Goal: Find specific page/section: Find specific page/section

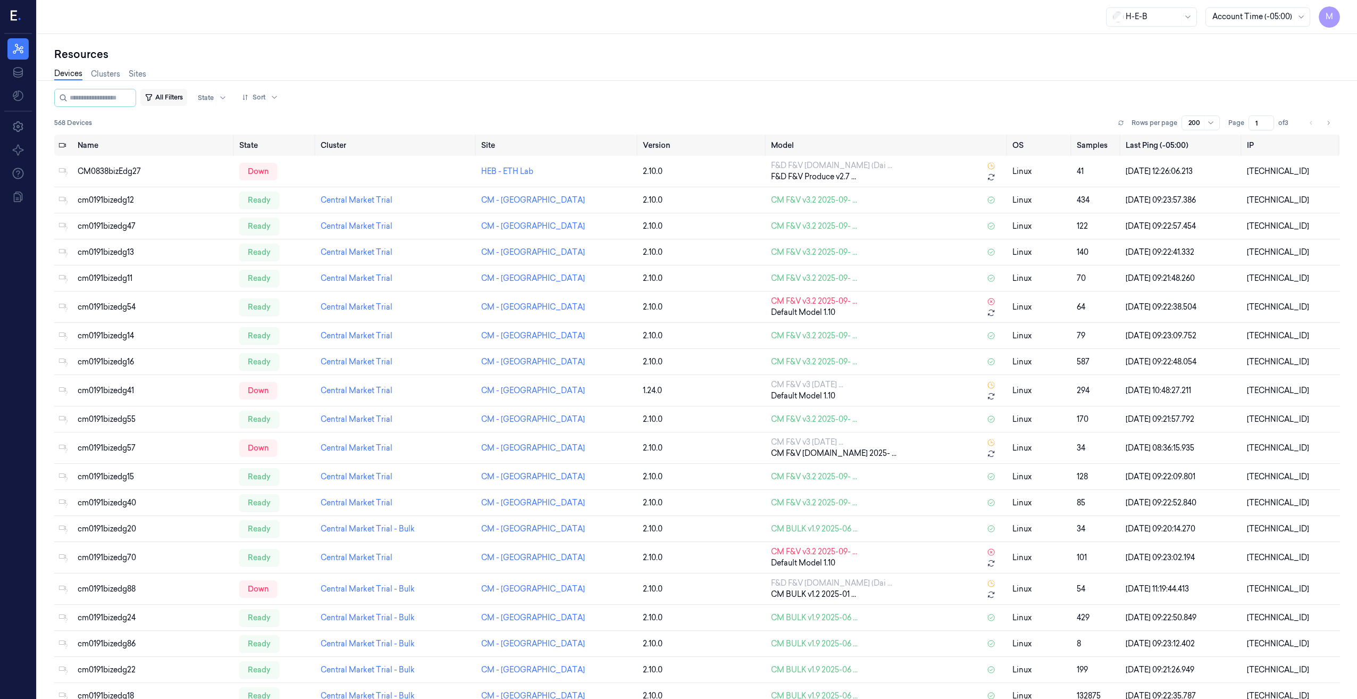
click at [173, 92] on button "All Filters" at bounding box center [163, 97] width 47 height 17
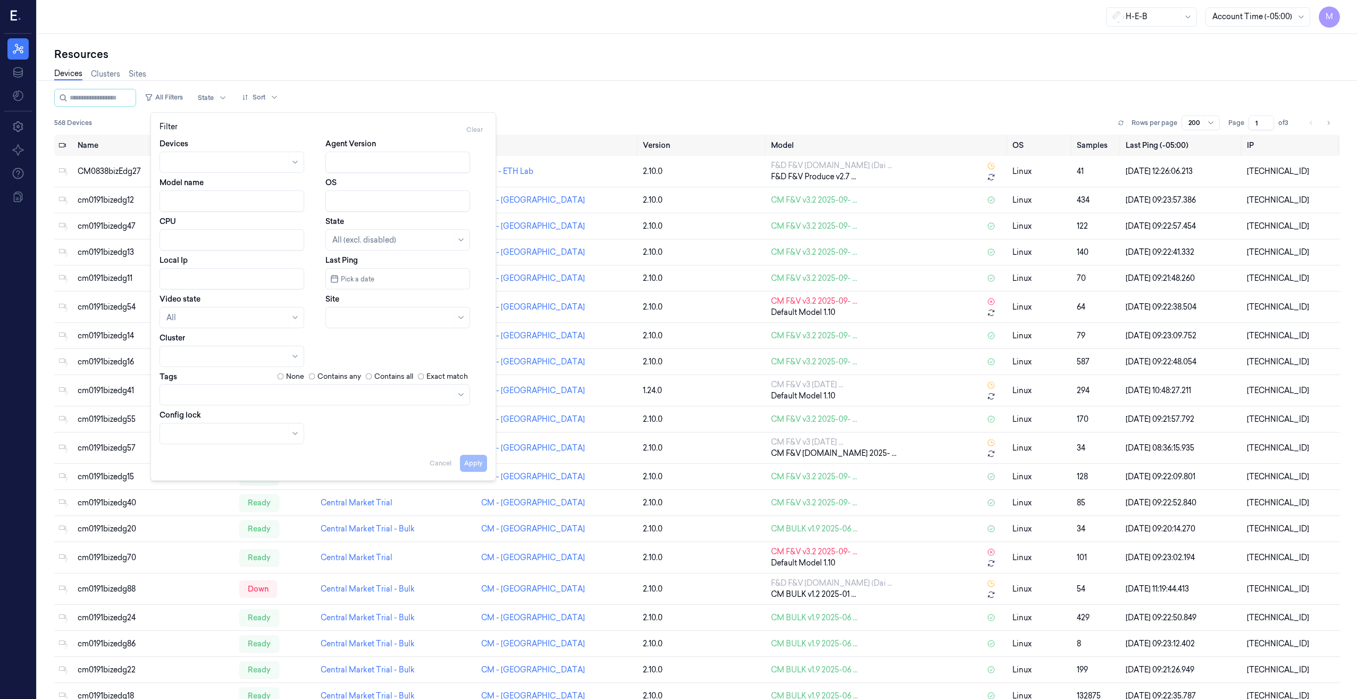
click at [366, 315] on div at bounding box center [392, 317] width 120 height 11
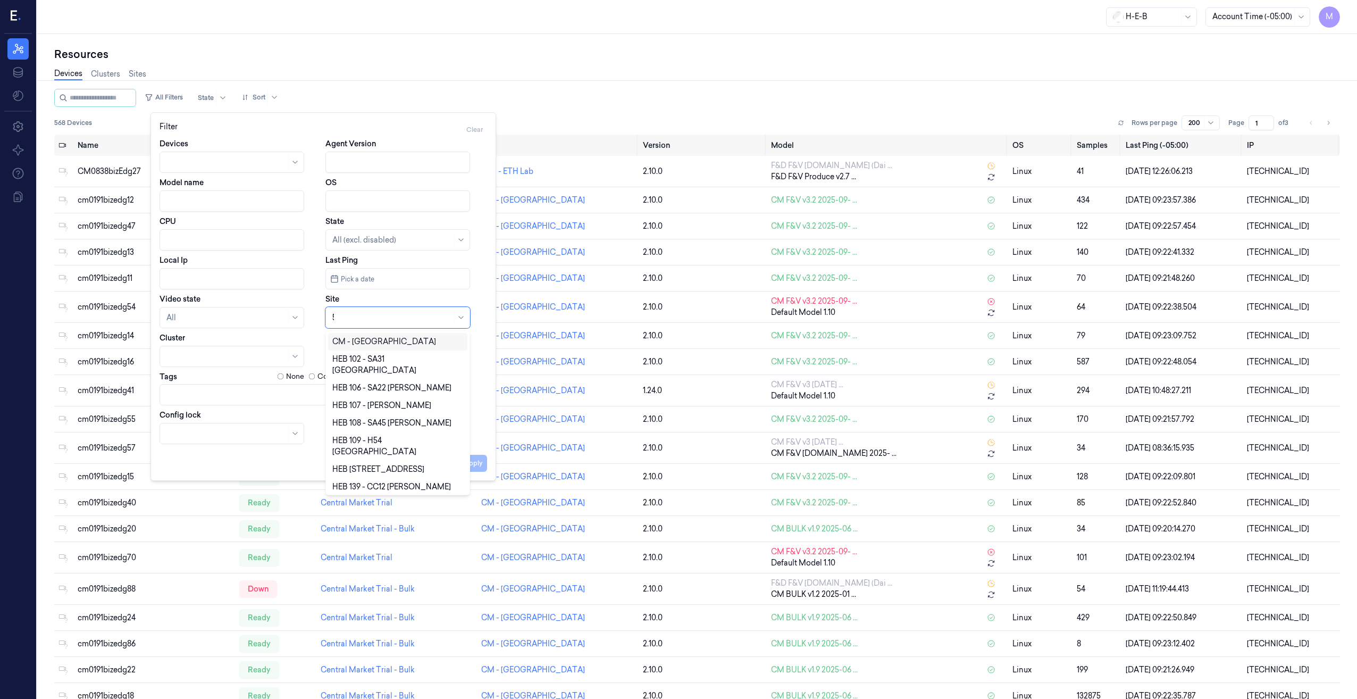
type input "57"
click at [371, 488] on div "HEB 57 - CC18 SPI" at bounding box center [364, 493] width 64 height 11
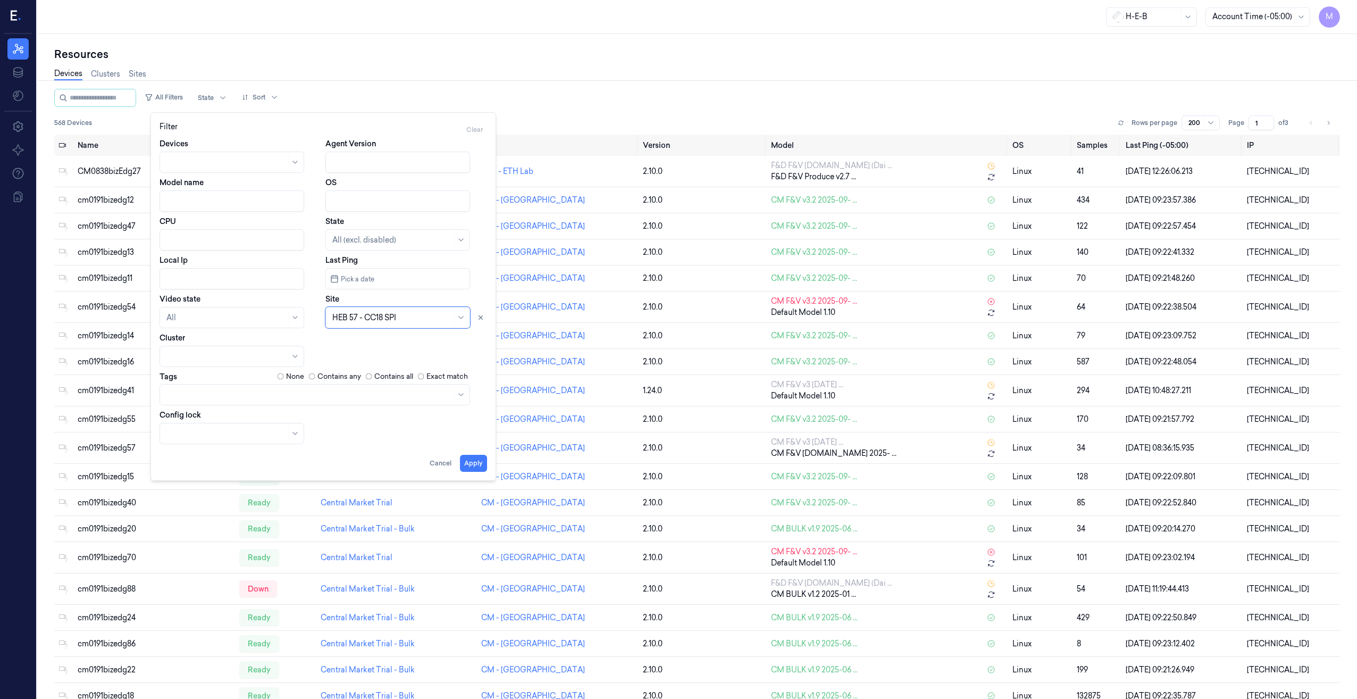
drag, startPoint x: 478, startPoint y: 465, endPoint x: 463, endPoint y: 464, distance: 15.0
click at [478, 465] on button "Apply" at bounding box center [473, 463] width 27 height 17
